Goal: Task Accomplishment & Management: Use online tool/utility

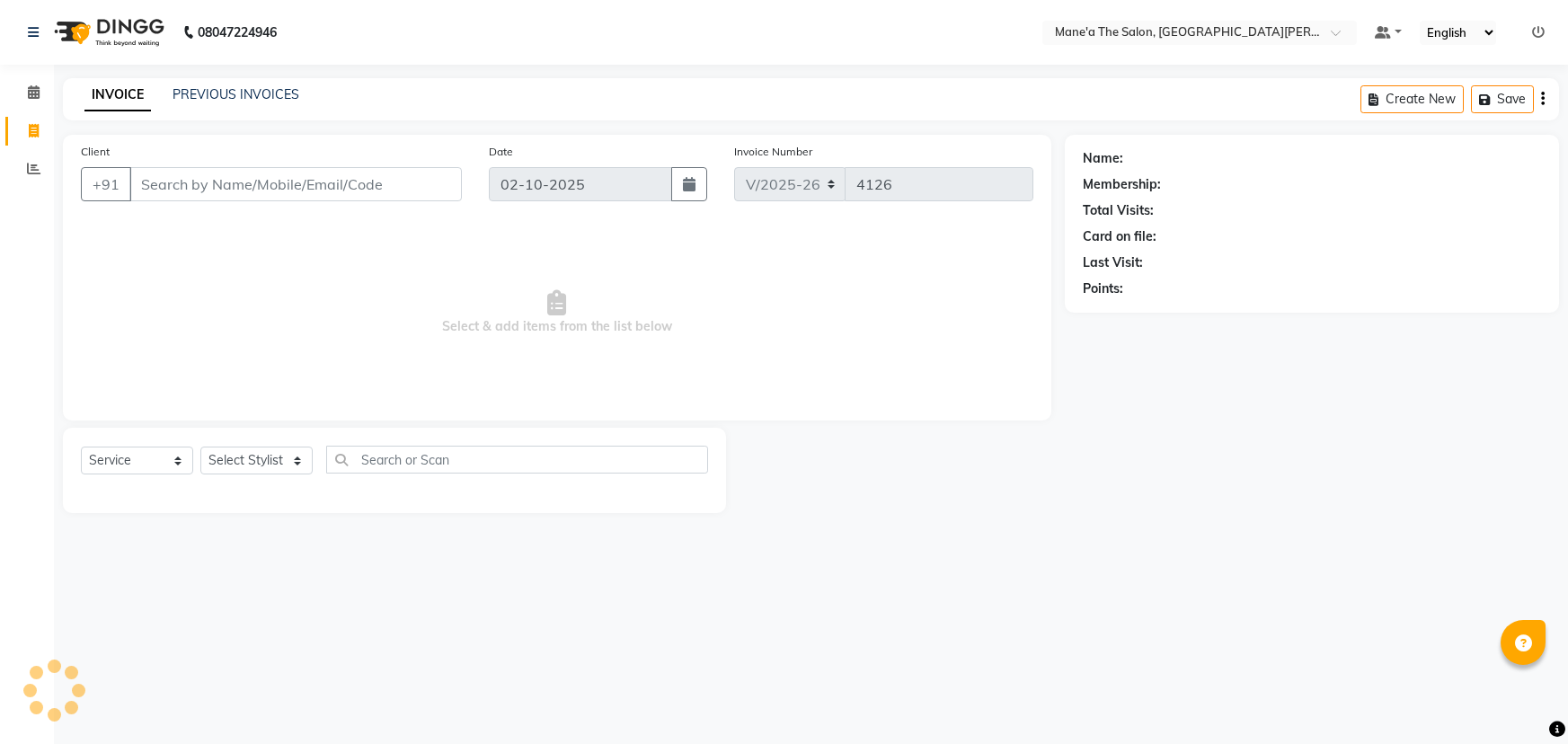
select select "7205"
select select "service"
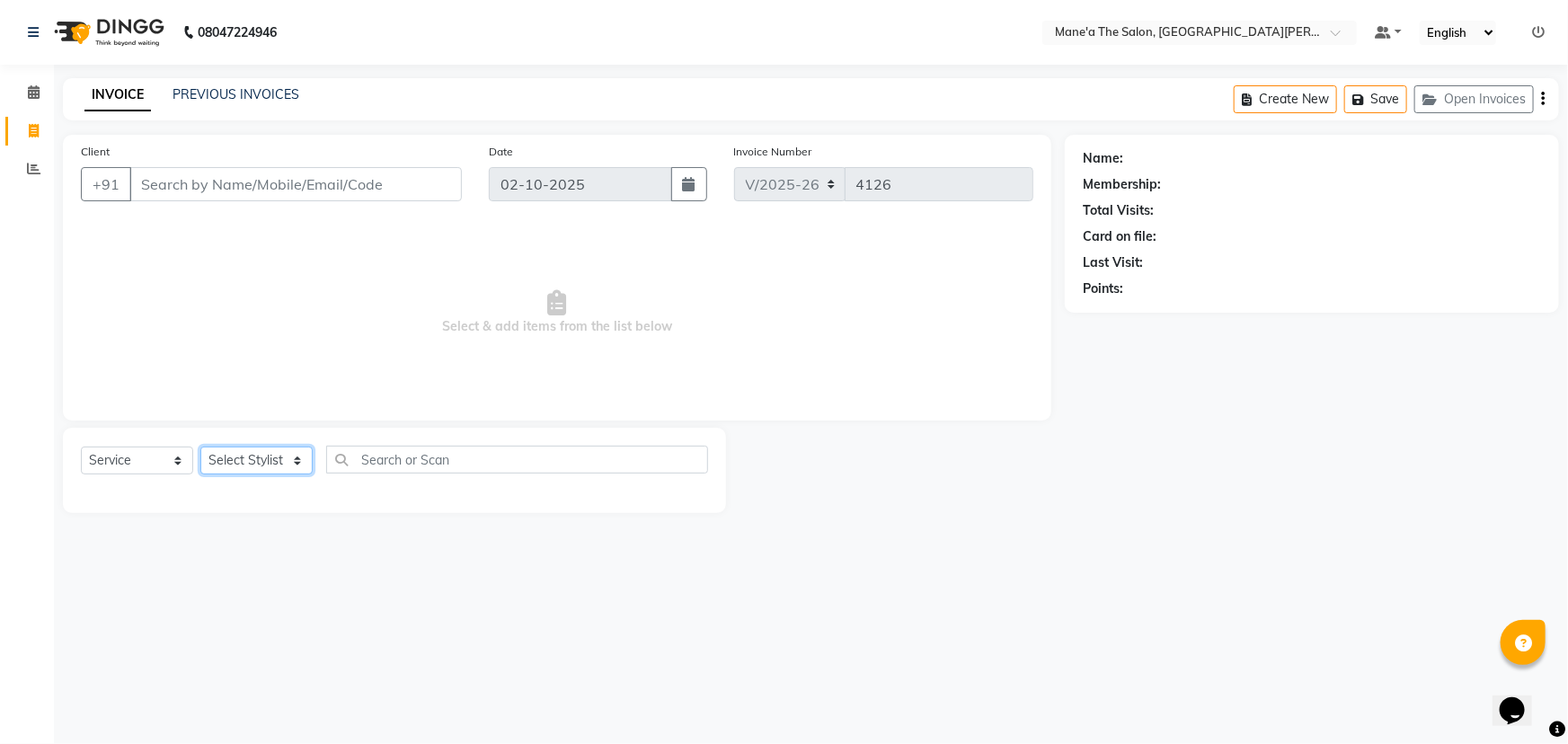
click at [288, 458] on select "Select Stylist Anil Faeam Junaid New Manager [PERSON_NAME] Owner Rani [PERSON_N…" at bounding box center [256, 460] width 112 height 28
select select "85409"
click at [200, 446] on select "Select Stylist Anil Faeam Junaid New Manager [PERSON_NAME] Owner Rani [PERSON_N…" at bounding box center [256, 460] width 112 height 28
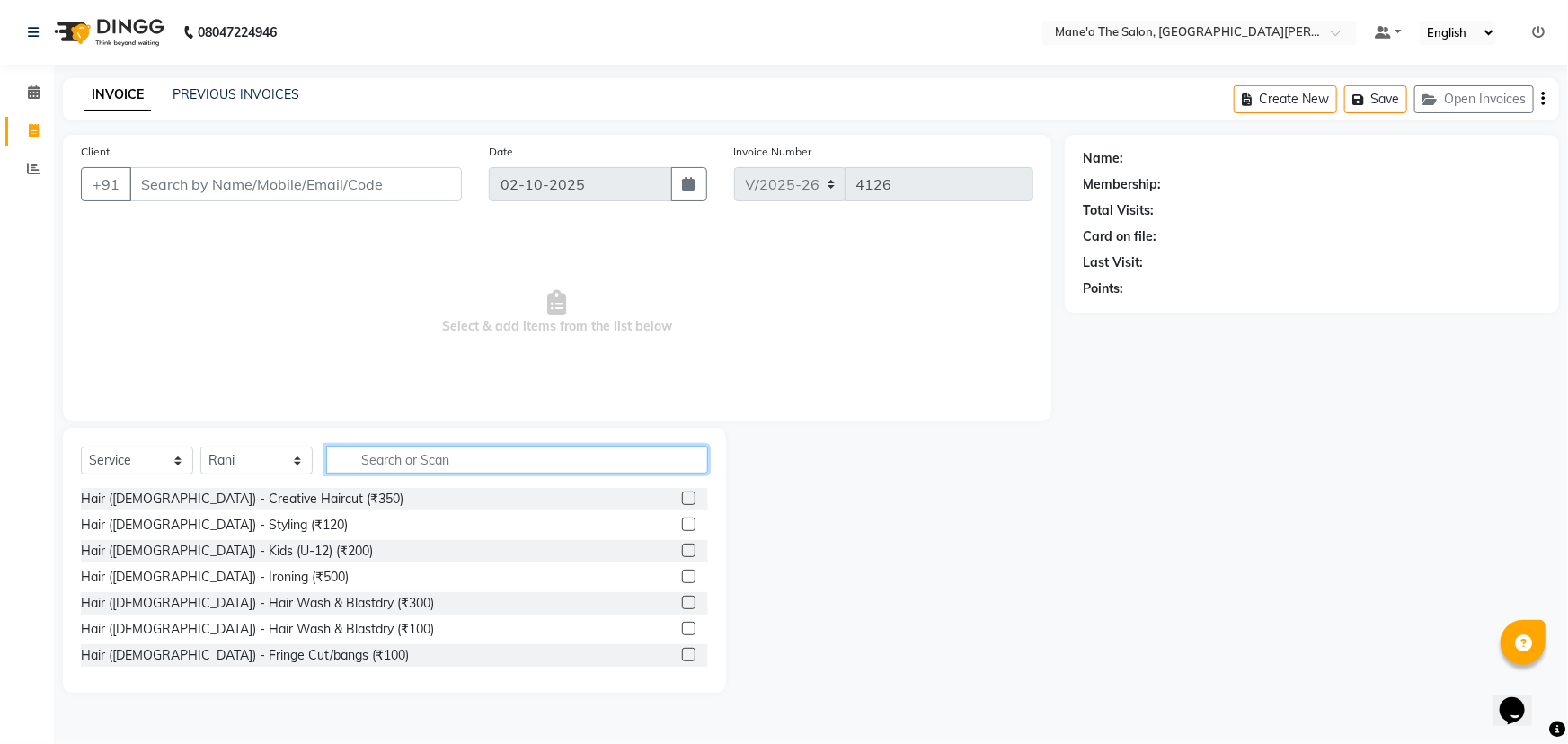
click at [402, 455] on input "text" at bounding box center [517, 459] width 382 height 28
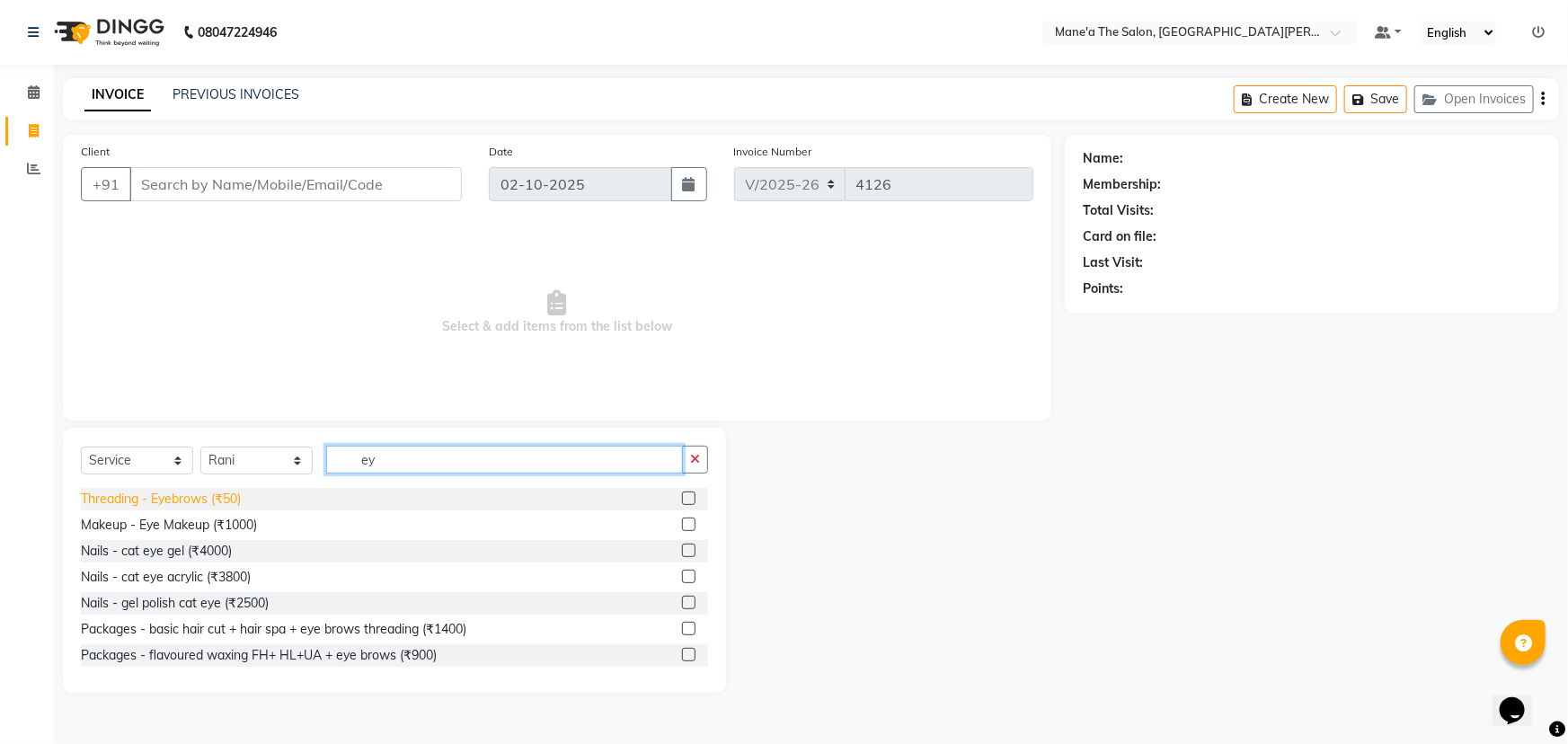
type input "ey"
click at [202, 498] on div "Threading - Eyebrows (₹50)" at bounding box center [161, 500] width 160 height 19
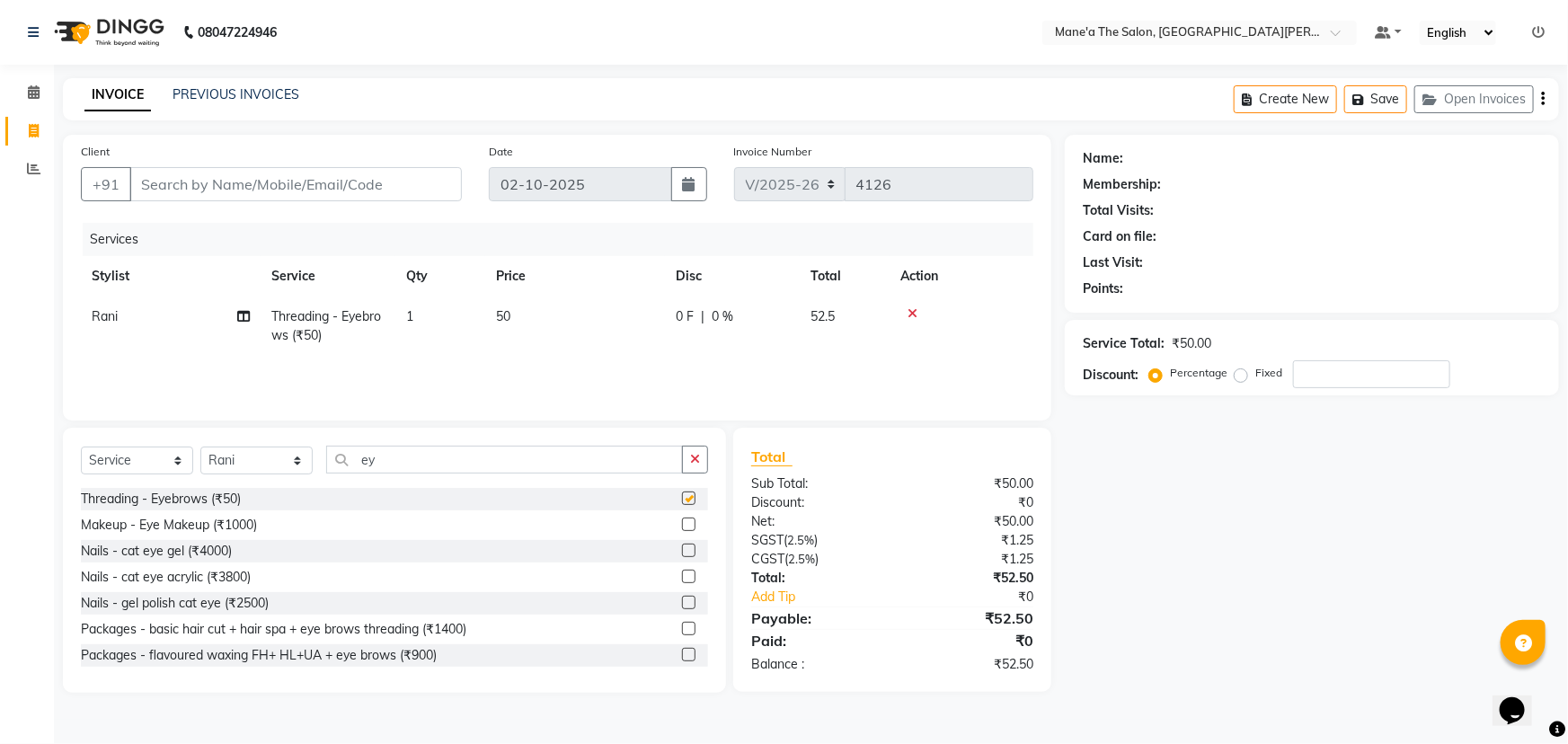
checkbox input "false"
click at [237, 183] on input "Client" at bounding box center [296, 184] width 332 height 34
type input "9"
type input "0"
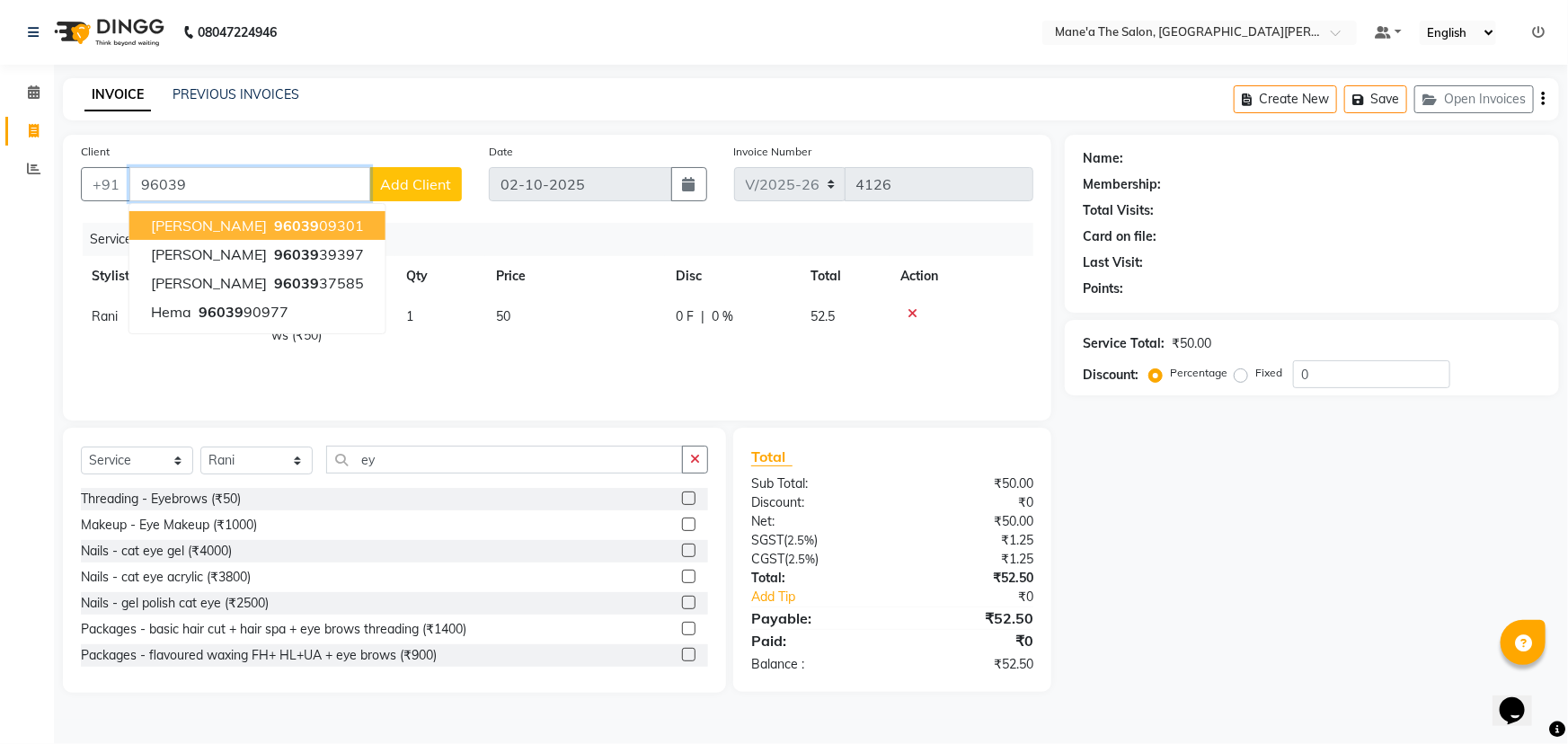
click at [274, 225] on span "96039" at bounding box center [297, 225] width 45 height 18
type input "9603909301"
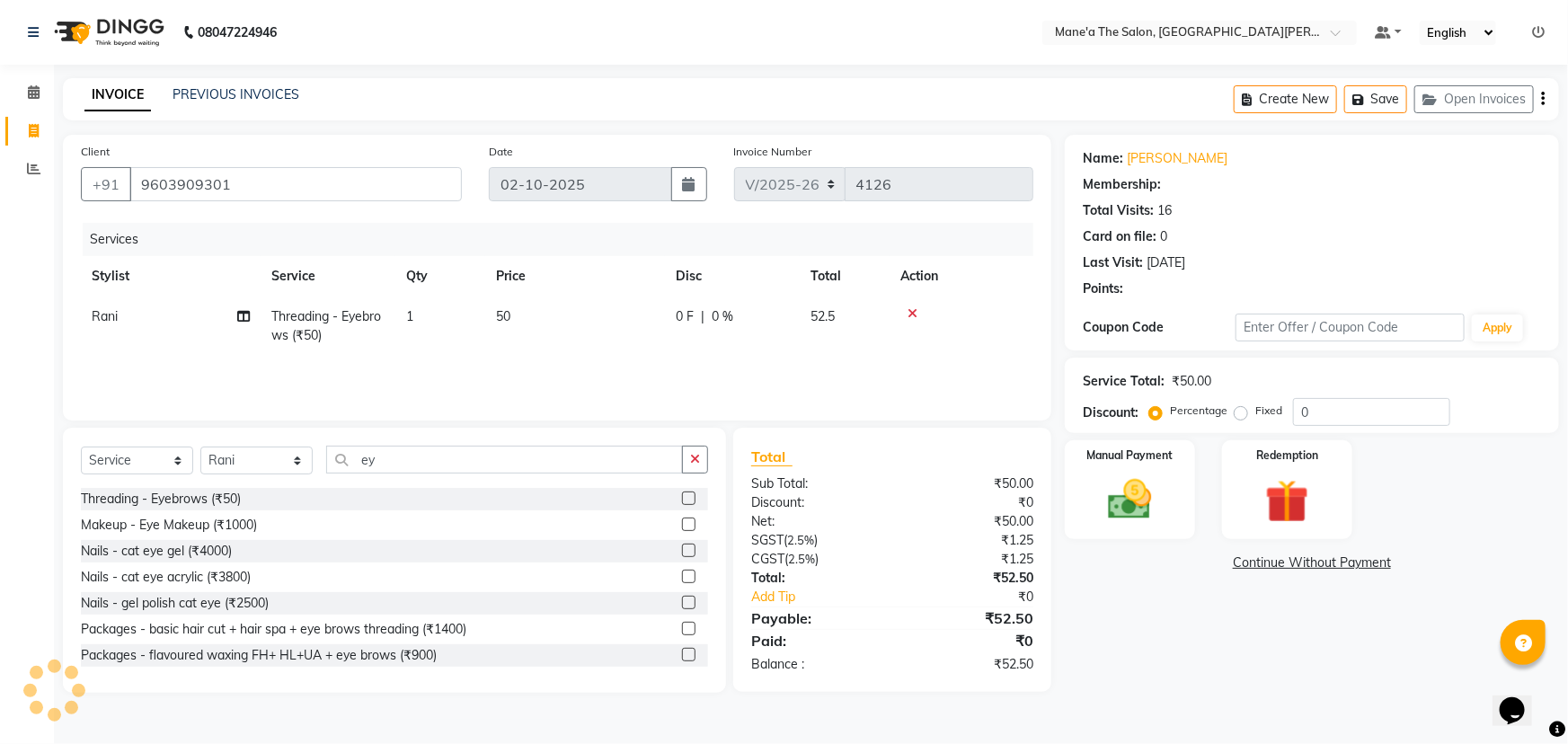
select select "1: Object"
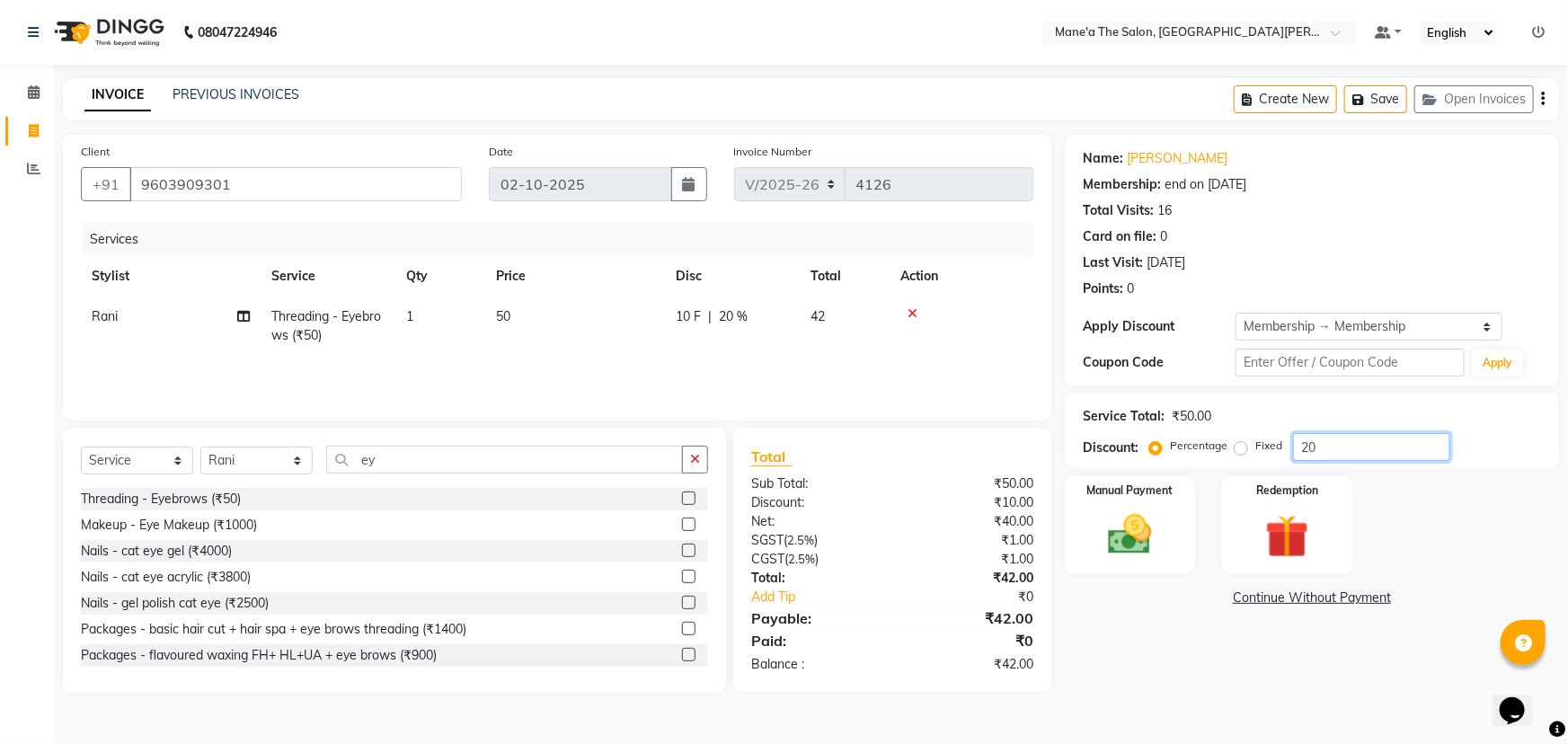
click at [1375, 438] on input "20" at bounding box center [1371, 446] width 157 height 28
type input "2"
type input "10"
click at [1183, 529] on div "Manual Payment" at bounding box center [1129, 525] width 135 height 103
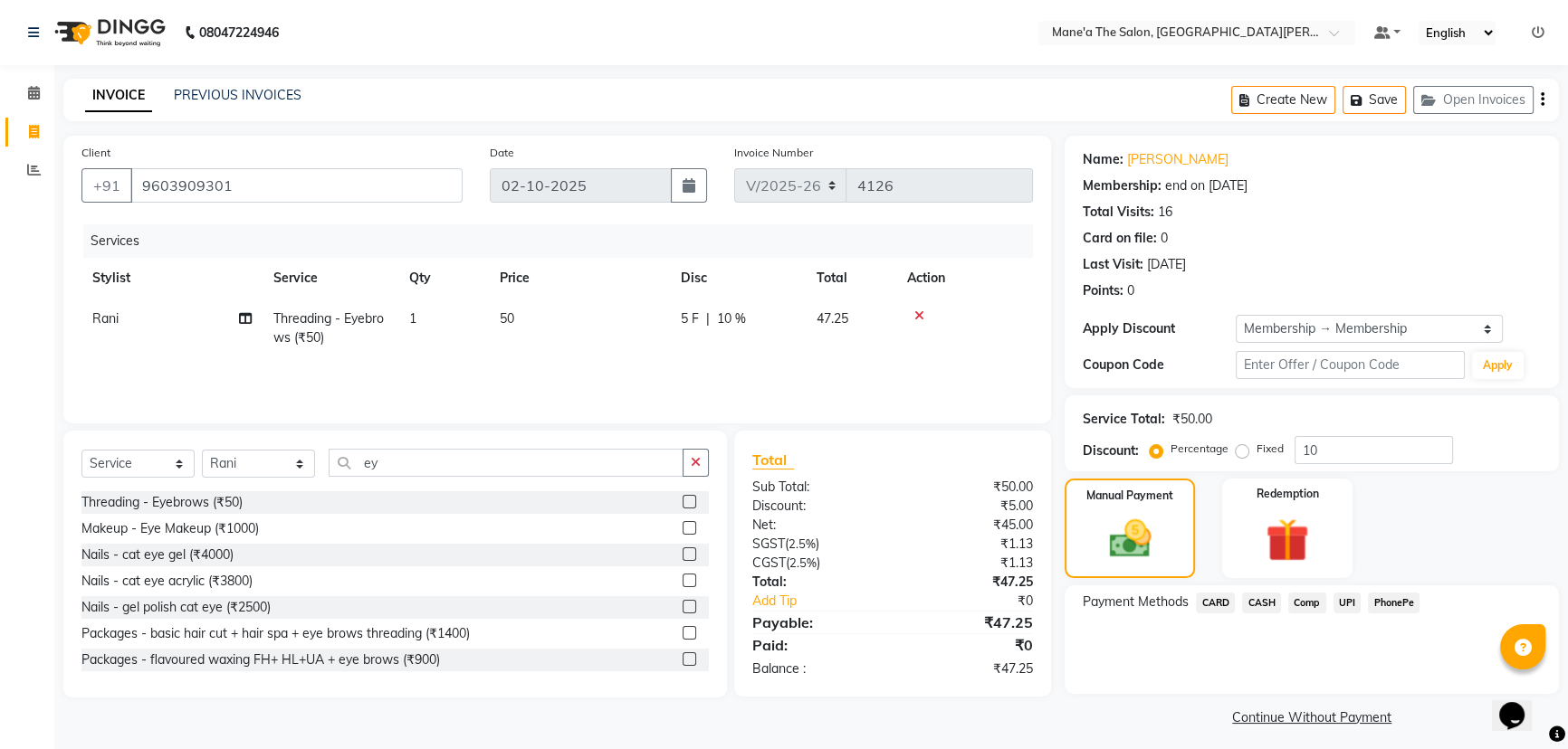
click at [1392, 598] on span "PhonePe" at bounding box center [1393, 602] width 52 height 20
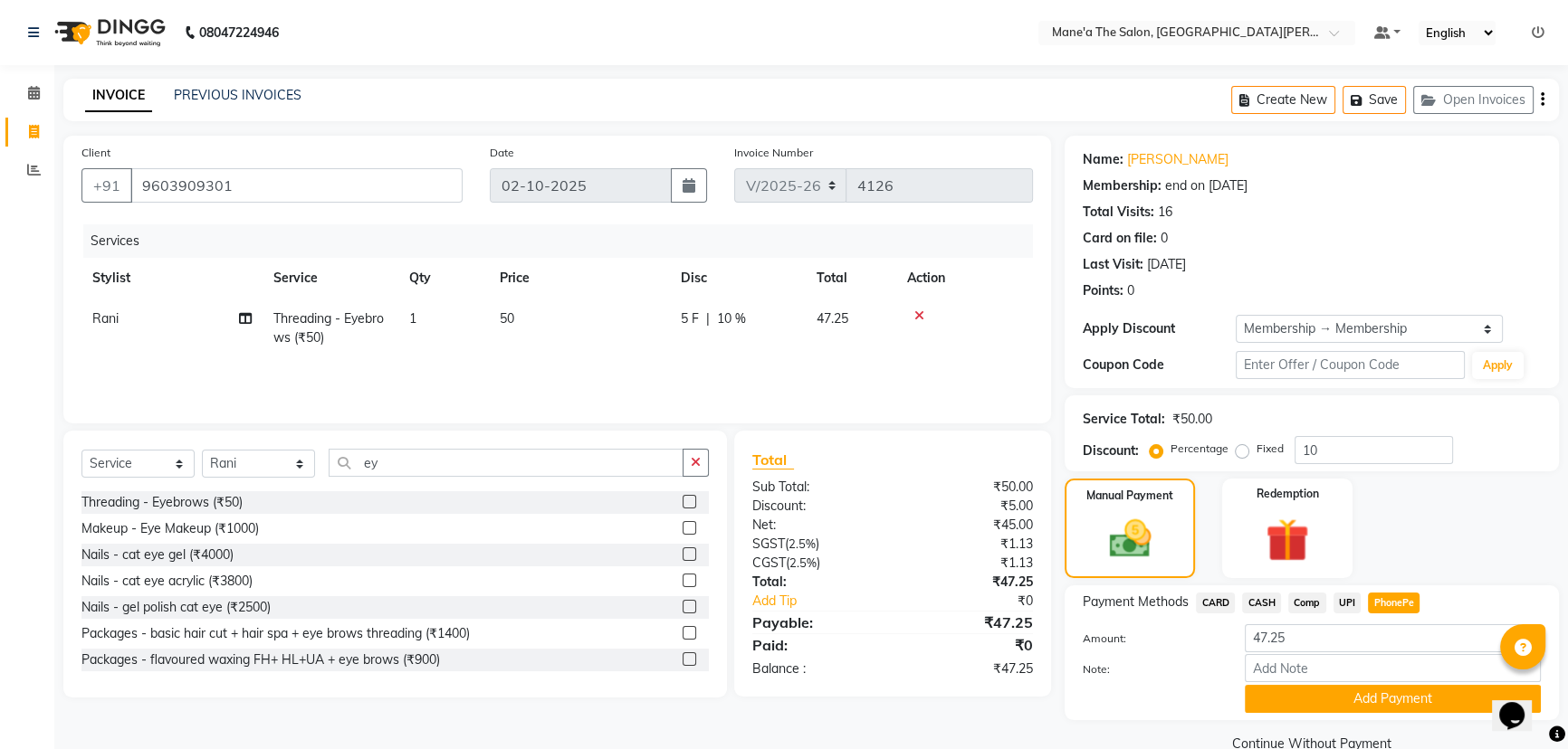
scroll to position [34, 0]
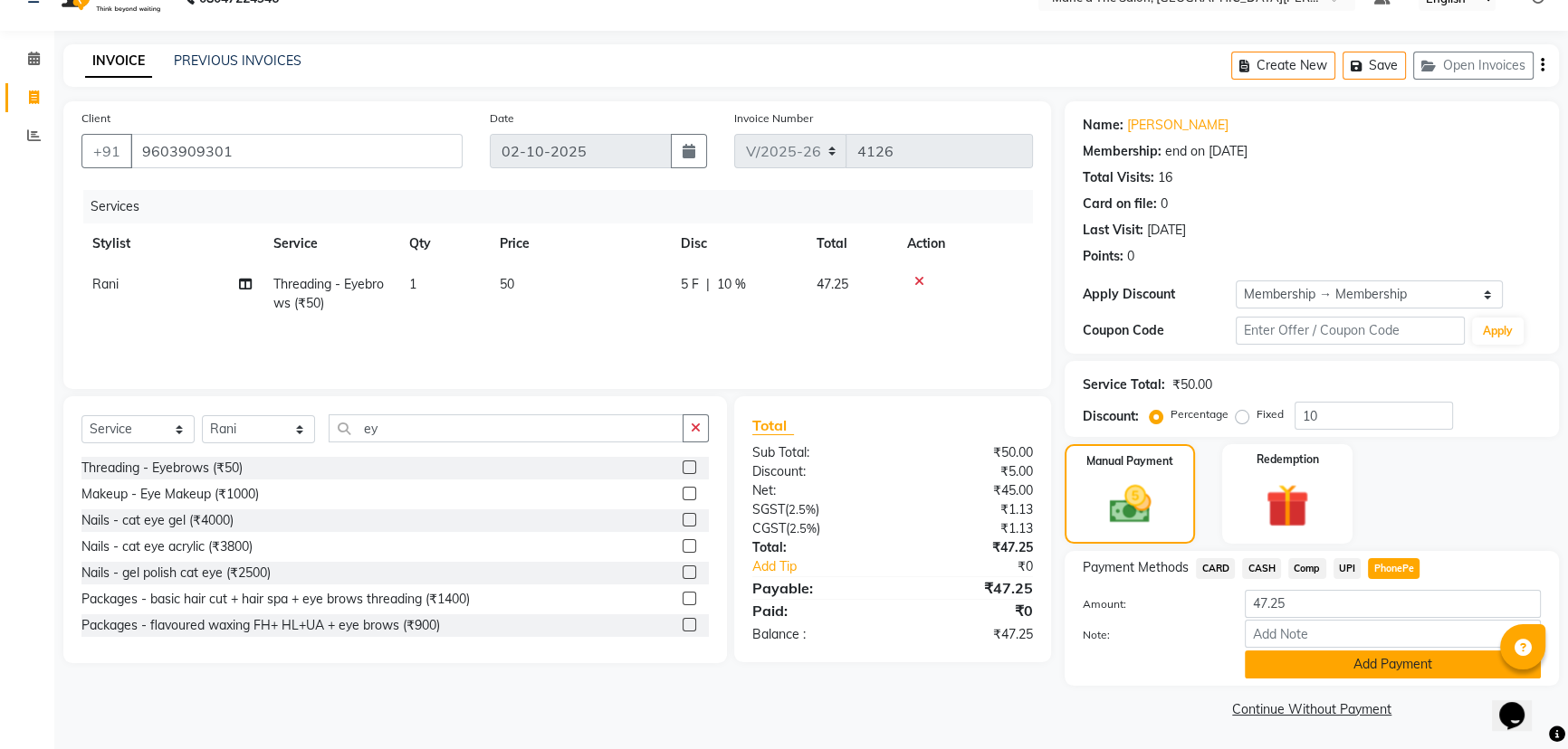
click at [1367, 660] on button "Add Payment" at bounding box center [1393, 664] width 296 height 28
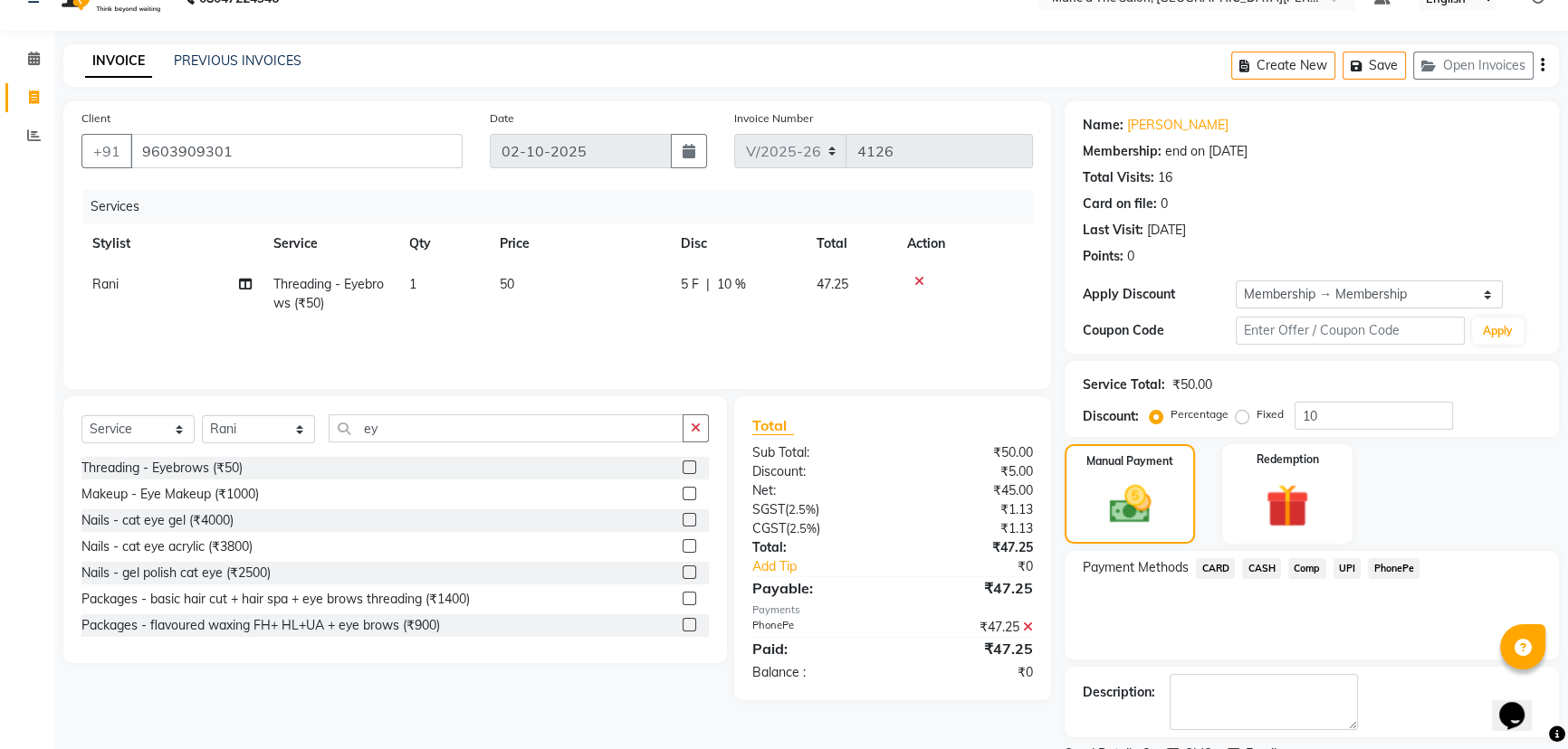
scroll to position [110, 0]
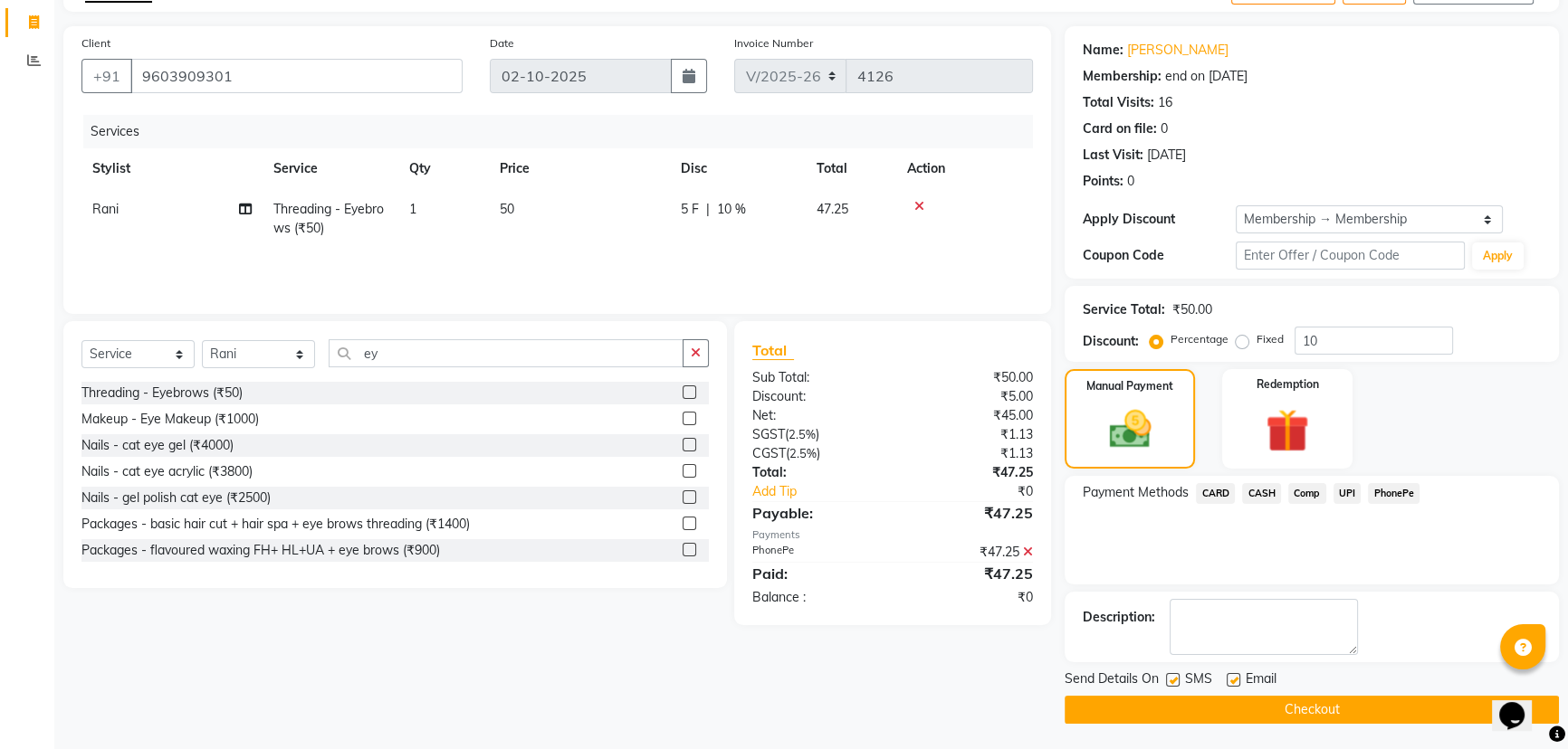
click at [1313, 705] on button "Checkout" at bounding box center [1312, 709] width 494 height 28
